Goal: Navigation & Orientation: Understand site structure

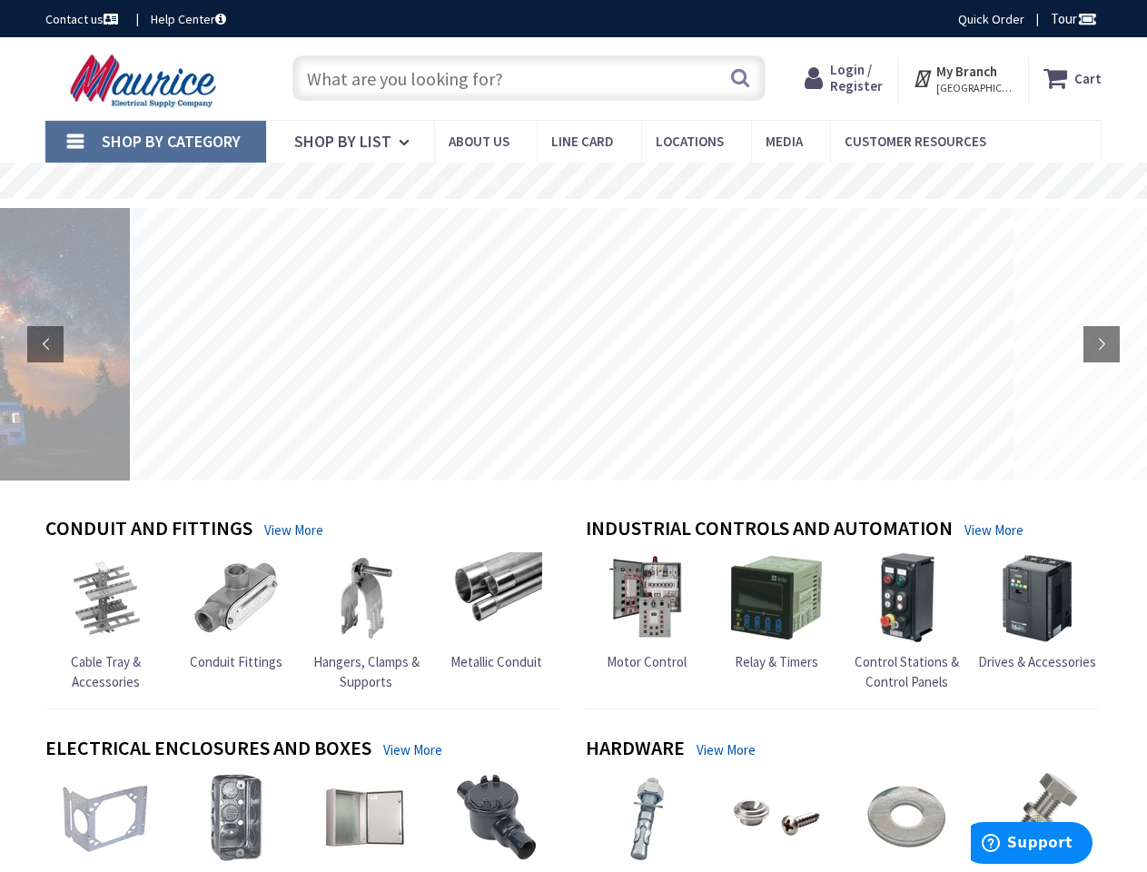
click at [573, 436] on rs-layer at bounding box center [573, 344] width 881 height 273
click at [1071, 18] on span "Tour" at bounding box center [1074, 18] width 46 height 17
click at [1086, 18] on div at bounding box center [573, 436] width 1147 height 872
click at [964, 78] on strong "My Branch" at bounding box center [967, 71] width 61 height 17
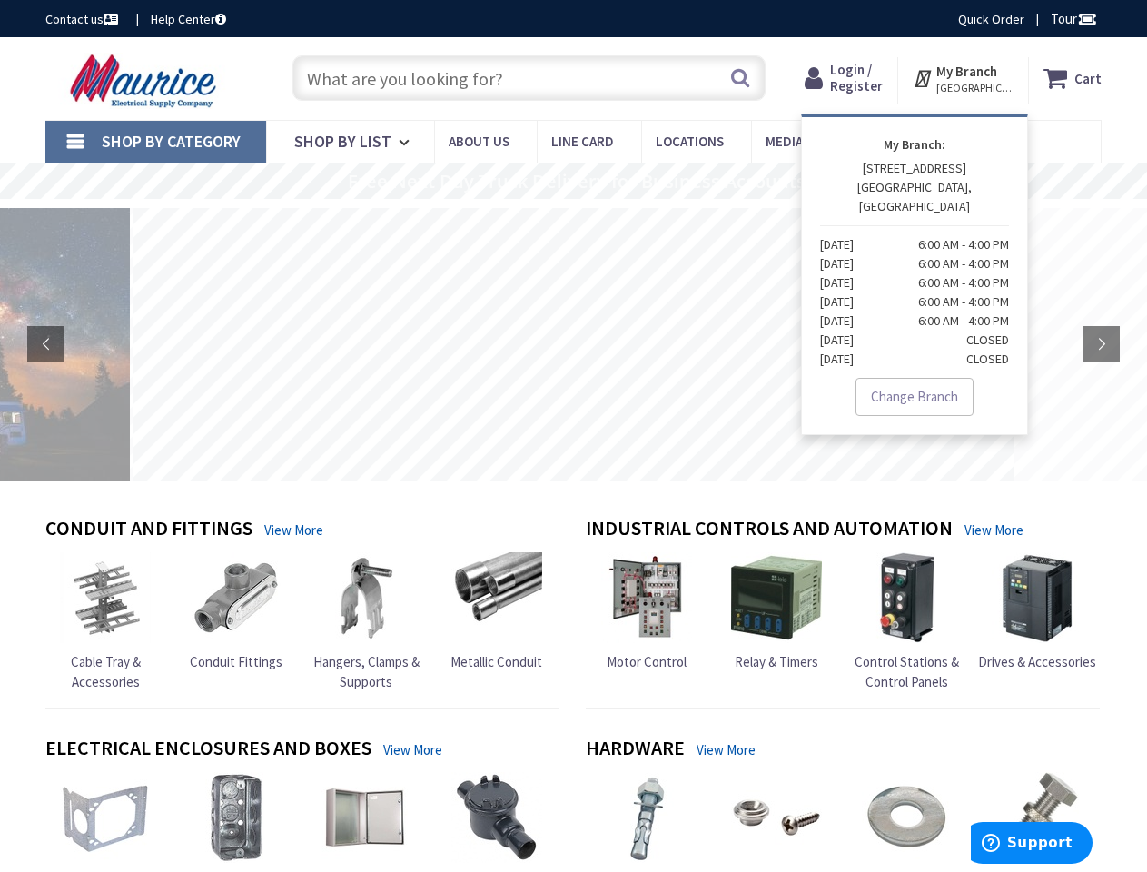
click at [155, 142] on span "Shop By Category" at bounding box center [171, 141] width 139 height 21
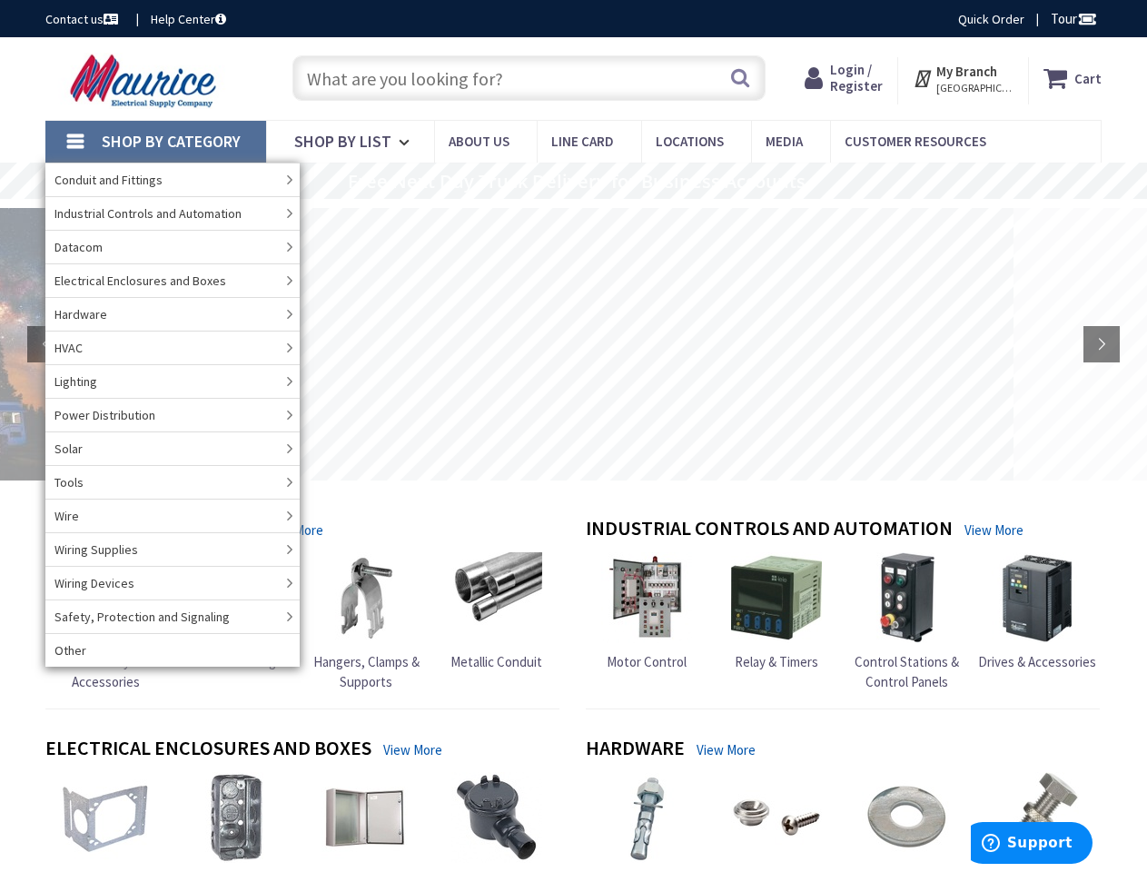
click at [573, 181] on rs-layer "Free Next Day Truck Delivery for Business Accounts" at bounding box center [577, 182] width 458 height 20
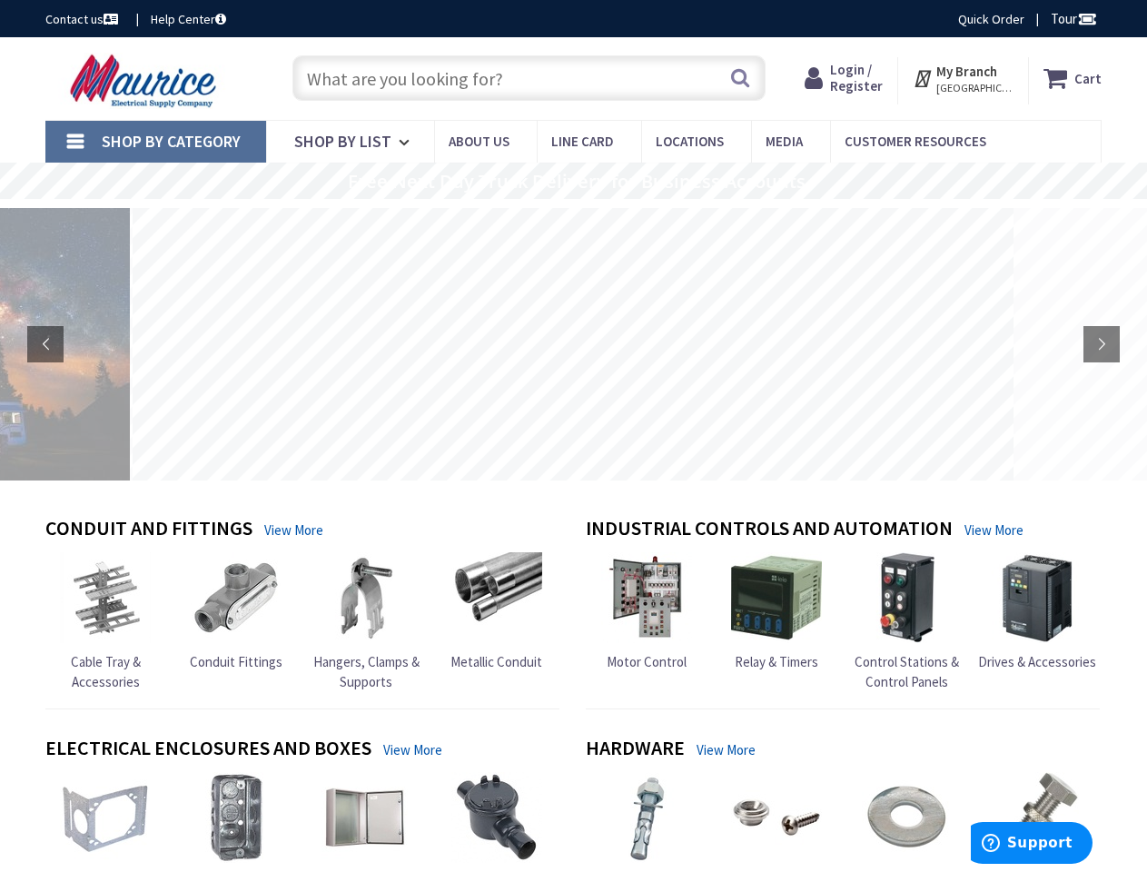
click at [573, 182] on rs-layer "Free Next Day Truck Delivery for Business Accounts" at bounding box center [577, 182] width 458 height 20
click at [573, 344] on rs-layer at bounding box center [573, 344] width 881 height 273
click at [45, 344] on rs-arrow at bounding box center [45, 344] width 36 height 36
